Goal: Information Seeking & Learning: Check status

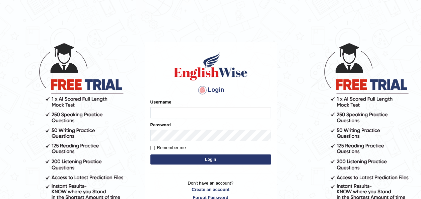
click at [165, 113] on input "Username" at bounding box center [210, 112] width 120 height 11
type input "oliversamawano84"
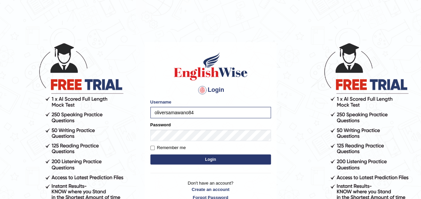
click at [170, 126] on div "Password" at bounding box center [210, 130] width 120 height 19
click at [210, 157] on button "Login" at bounding box center [210, 159] width 120 height 10
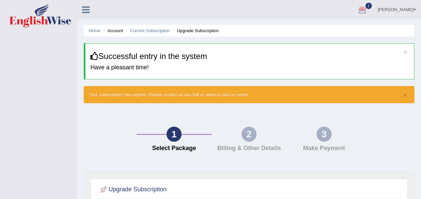
click at [370, 4] on span "1" at bounding box center [368, 6] width 7 height 6
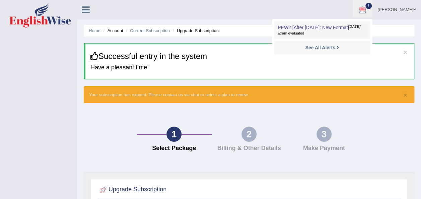
click at [314, 25] on span "PEW2 [After [DATE]: New Format]" at bounding box center [312, 27] width 71 height 5
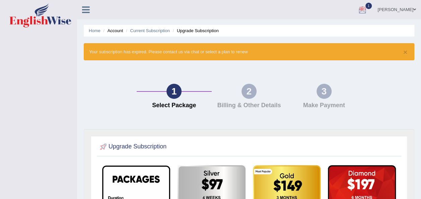
click at [365, 9] on div at bounding box center [362, 10] width 10 height 10
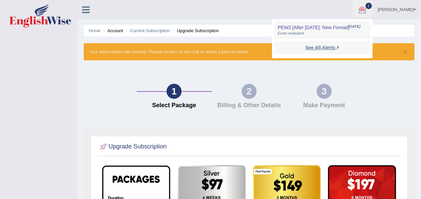
click at [325, 46] on strong "See All Alerts" at bounding box center [320, 47] width 30 height 5
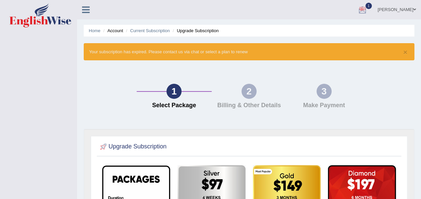
click at [367, 9] on div at bounding box center [362, 10] width 10 height 10
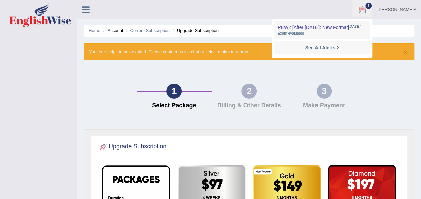
click at [367, 9] on div at bounding box center [362, 10] width 10 height 10
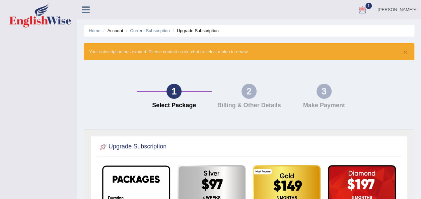
click at [367, 9] on div at bounding box center [362, 10] width 10 height 10
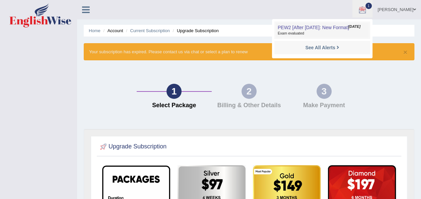
click at [300, 31] on span "Exam evaluated" at bounding box center [321, 33] width 89 height 5
